Goal: Entertainment & Leisure: Consume media (video, audio)

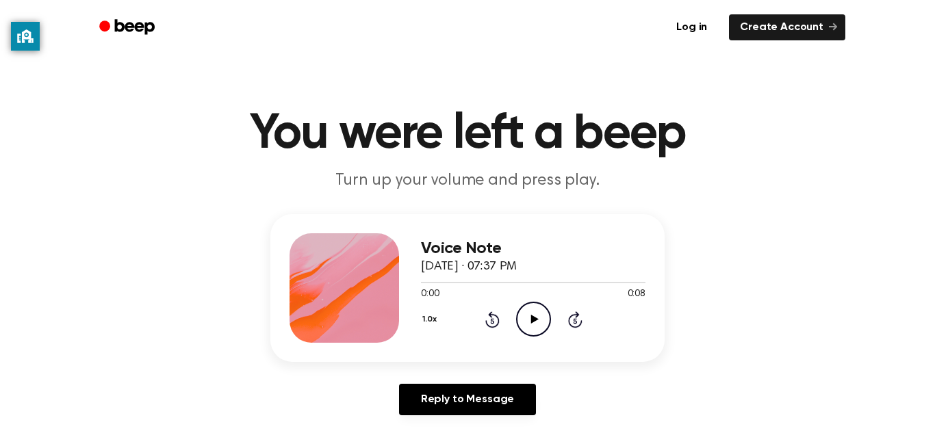
click at [532, 307] on icon "Play Audio" at bounding box center [533, 319] width 35 height 35
click at [532, 307] on icon "Pause Audio" at bounding box center [533, 319] width 35 height 35
click at [532, 307] on icon "Play Audio" at bounding box center [533, 319] width 35 height 35
click at [532, 307] on icon "Pause Audio" at bounding box center [533, 319] width 35 height 35
click at [532, 307] on icon "Play Audio" at bounding box center [533, 319] width 35 height 35
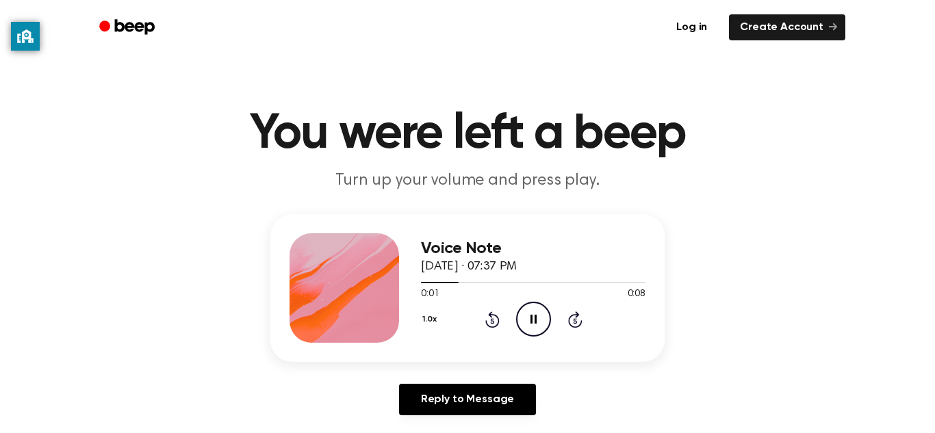
click at [532, 307] on icon "Pause Audio" at bounding box center [533, 319] width 35 height 35
click at [532, 307] on icon "Play Audio" at bounding box center [533, 319] width 35 height 35
click at [493, 323] on icon at bounding box center [491, 320] width 3 height 5
click at [493, 324] on icon "Rewind 5 seconds" at bounding box center [492, 320] width 15 height 18
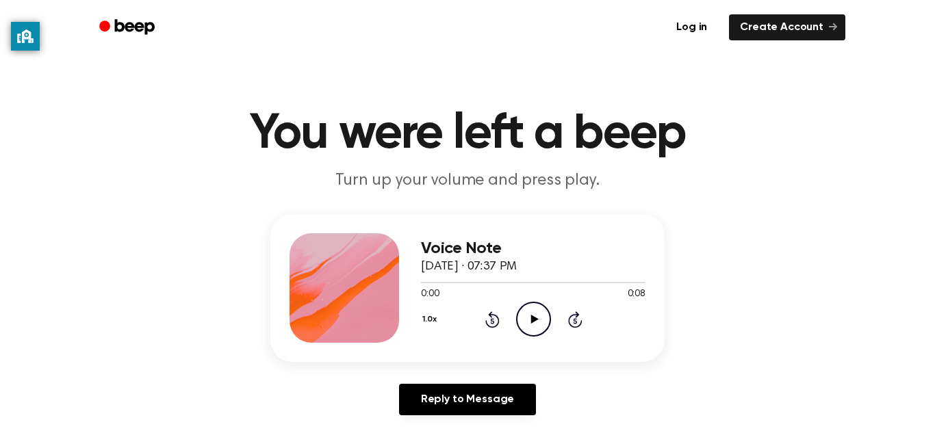
click at [537, 322] on icon "Play Audio" at bounding box center [533, 319] width 35 height 35
click at [488, 318] on icon "Rewind 5 seconds" at bounding box center [492, 320] width 15 height 18
click at [490, 320] on icon "Rewind 5 seconds" at bounding box center [492, 320] width 15 height 18
click at [524, 312] on icon "Play Audio" at bounding box center [533, 319] width 35 height 35
click at [535, 310] on icon "Play Audio" at bounding box center [533, 319] width 35 height 35
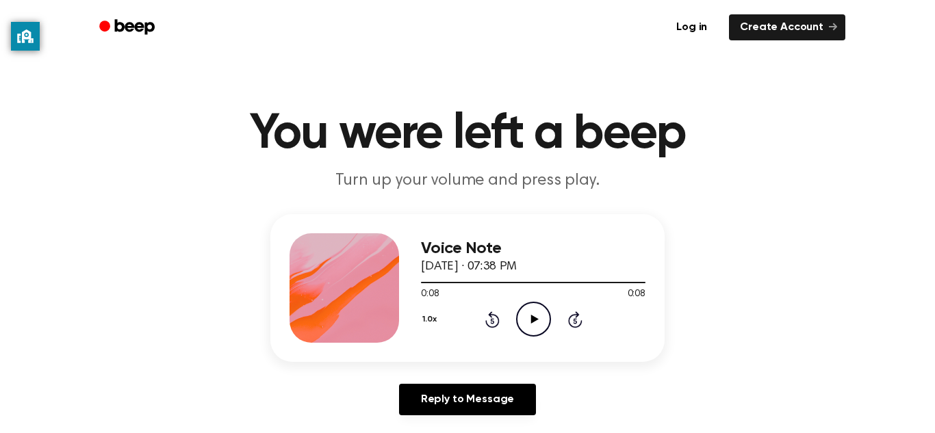
click at [491, 311] on icon "Rewind 5 seconds" at bounding box center [492, 320] width 15 height 18
click at [541, 317] on icon "Play Audio" at bounding box center [533, 319] width 35 height 35
click at [535, 325] on icon "Play Audio" at bounding box center [533, 319] width 35 height 35
click at [538, 316] on icon "Play Audio" at bounding box center [533, 319] width 35 height 35
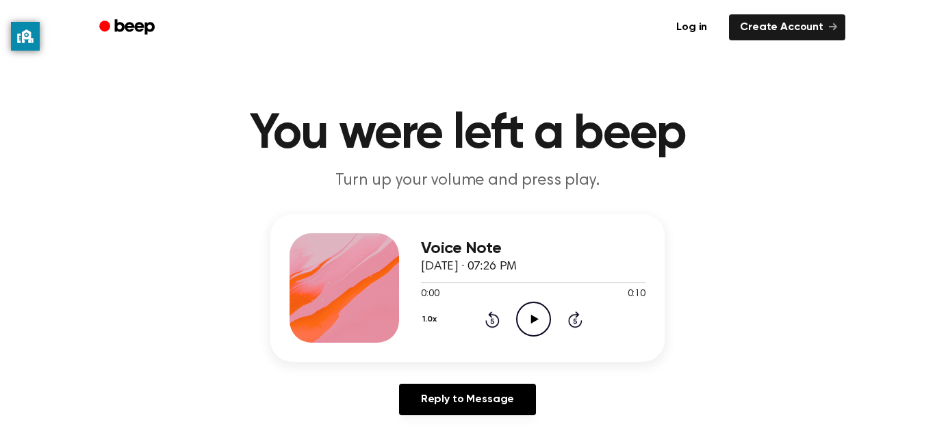
click at [520, 316] on icon "Play Audio" at bounding box center [533, 319] width 35 height 35
